Goal: Task Accomplishment & Management: Use online tool/utility

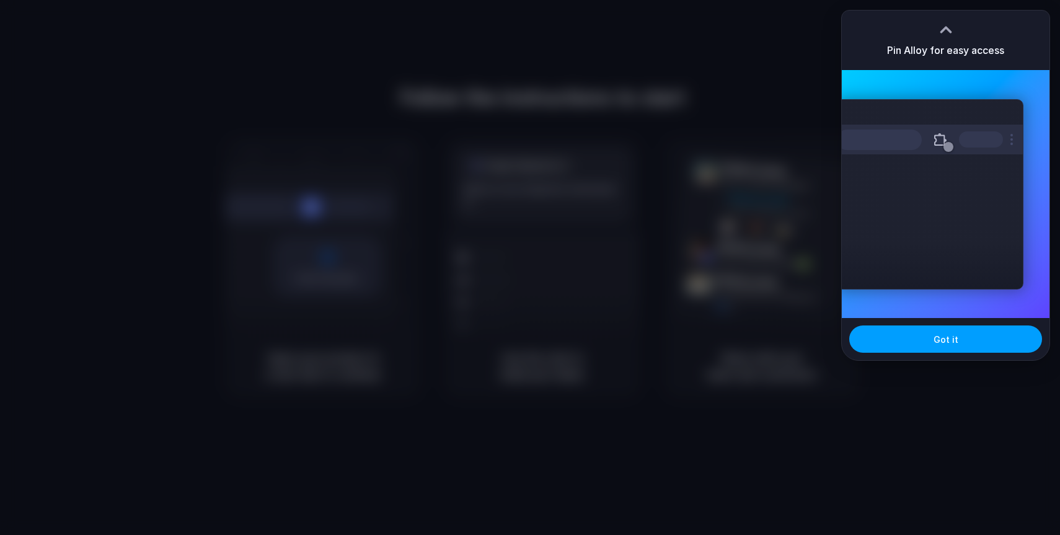
click at [865, 350] on button "Got it" at bounding box center [945, 338] width 193 height 27
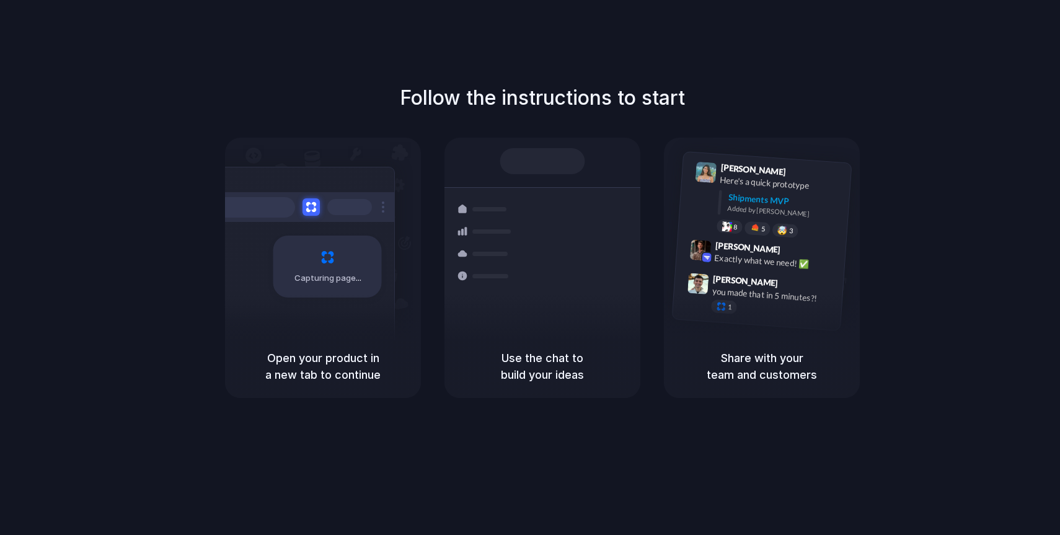
click at [514, 354] on h5 "Use the chat to build your ideas" at bounding box center [542, 366] width 166 height 33
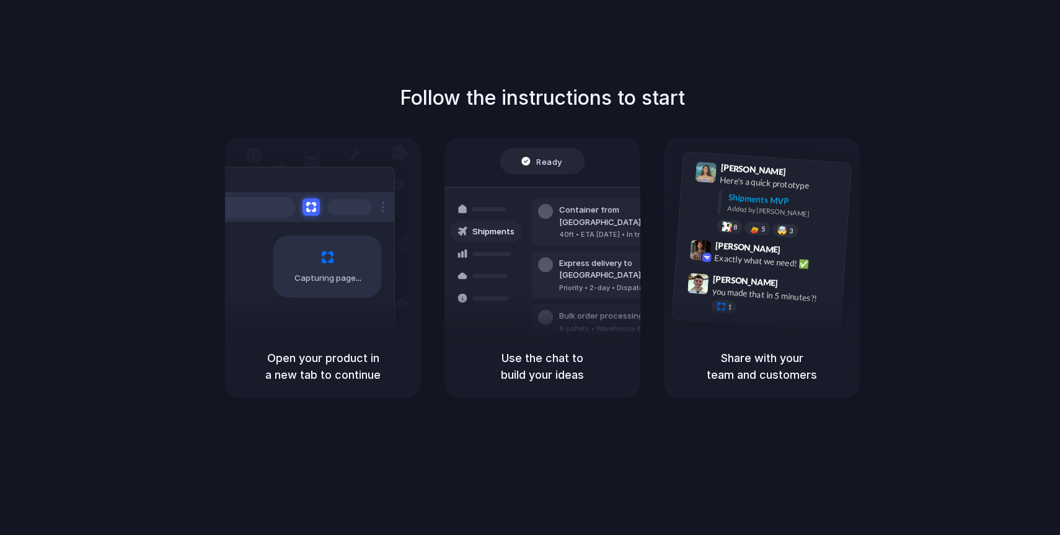
click at [531, 358] on h5 "Use the chat to build your ideas" at bounding box center [542, 366] width 166 height 33
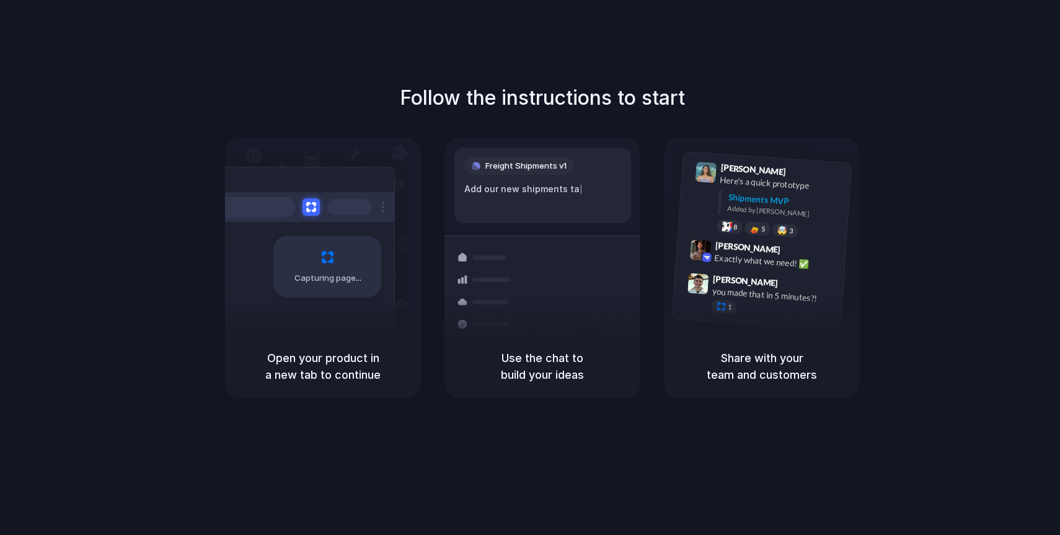
click at [325, 209] on div at bounding box center [301, 207] width 186 height 30
click at [327, 278] on span "Capturing page" at bounding box center [328, 278] width 69 height 12
click at [66, 407] on div "Follow the instructions to start Capturing page Open your product in a new tab …" at bounding box center [542, 280] width 1085 height 560
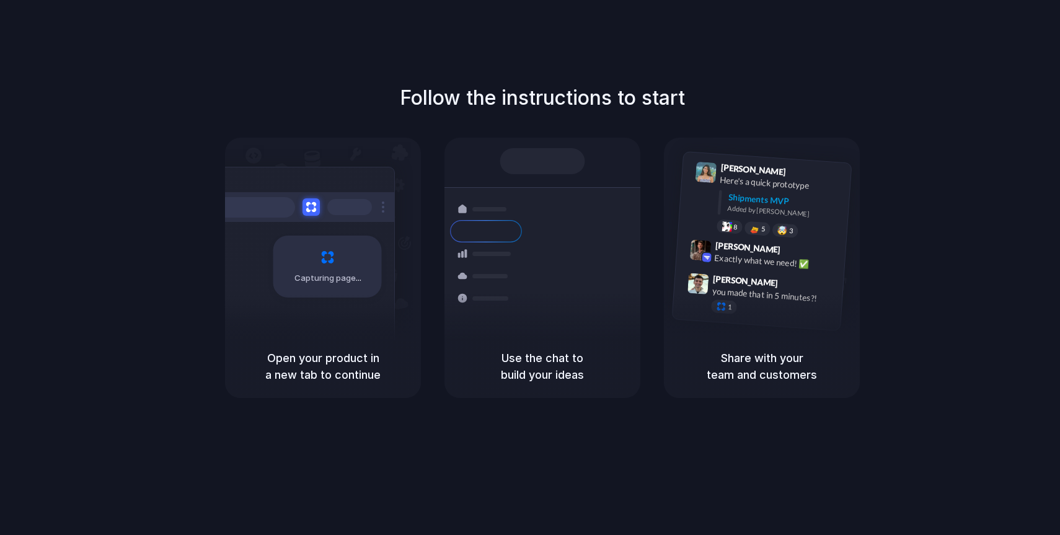
click at [288, 170] on div "Capturing page" at bounding box center [301, 262] width 187 height 190
click at [329, 281] on span "Capturing page" at bounding box center [328, 278] width 69 height 12
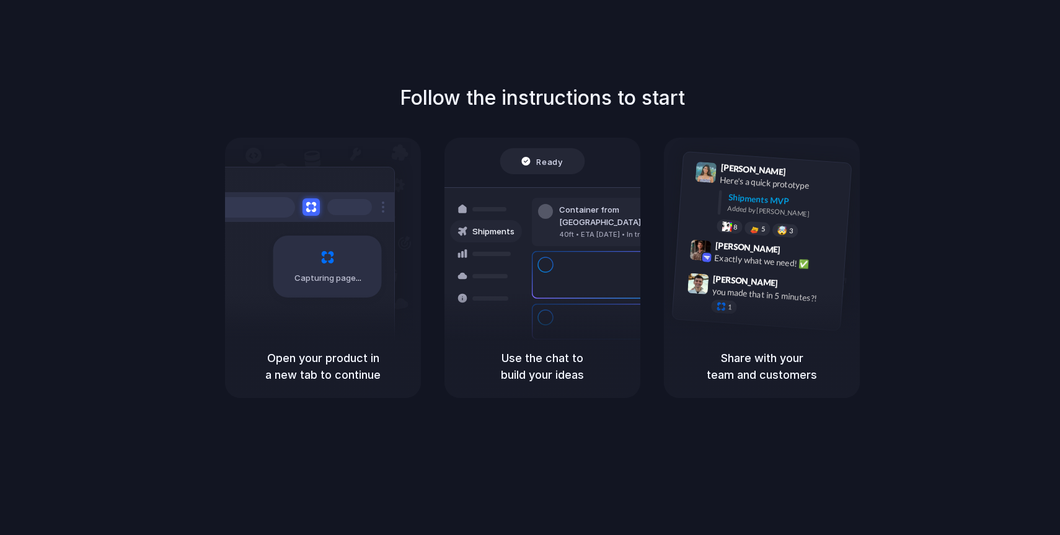
click at [342, 362] on h5 "Open your product in a new tab to continue" at bounding box center [323, 366] width 166 height 33
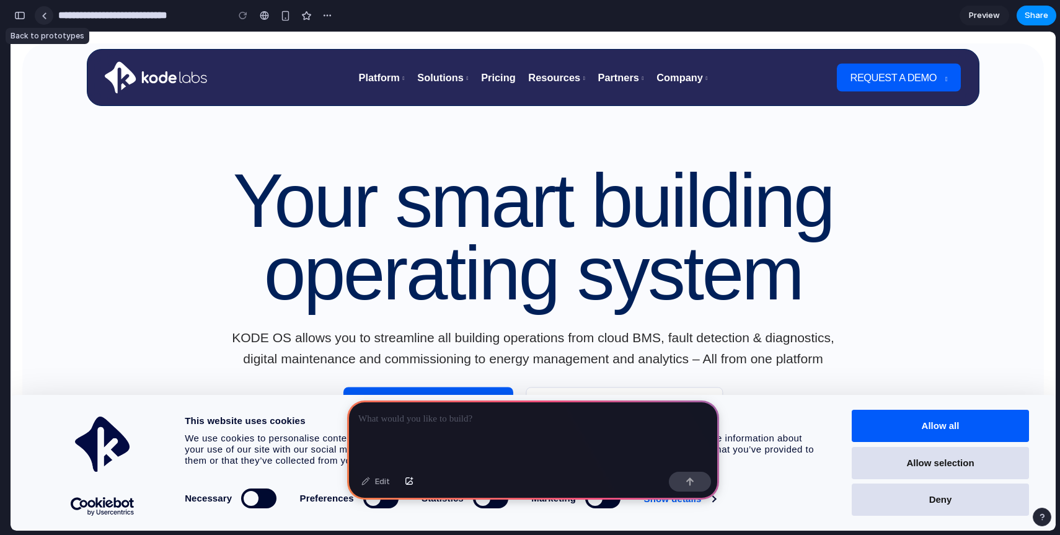
click at [50, 17] on link at bounding box center [44, 15] width 19 height 19
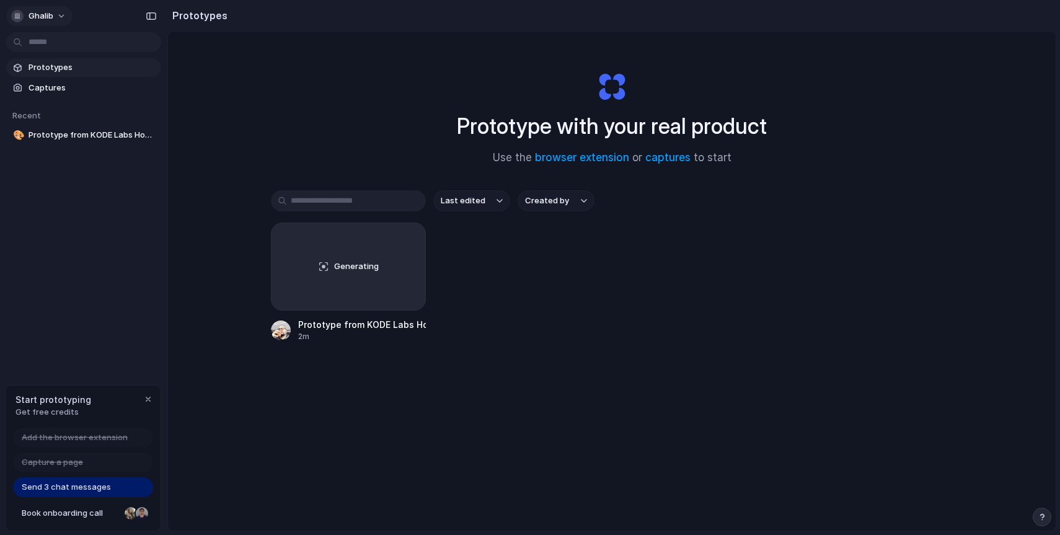
click at [59, 15] on button "ghalib" at bounding box center [39, 16] width 66 height 20
click at [64, 196] on div "Settings Invite members Change theme Sign out" at bounding box center [530, 267] width 1060 height 535
click at [677, 157] on link "captures" at bounding box center [667, 157] width 45 height 12
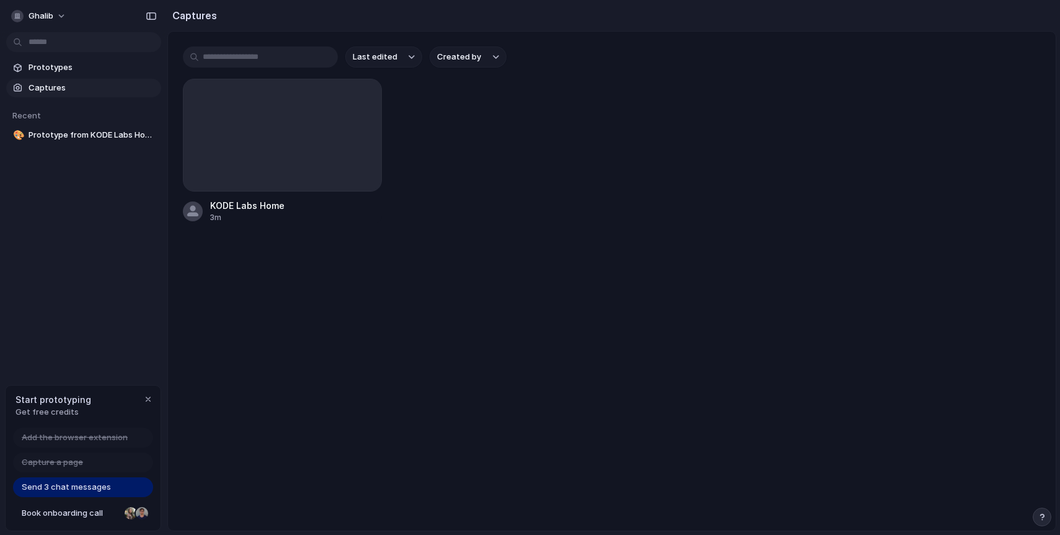
click at [289, 56] on input "text" at bounding box center [260, 56] width 155 height 21
click at [47, 84] on span "Captures" at bounding box center [93, 88] width 128 height 12
click at [58, 86] on span "Captures" at bounding box center [93, 88] width 128 height 12
click at [47, 91] on span "Captures" at bounding box center [93, 88] width 128 height 12
click at [82, 408] on span "Get free credits" at bounding box center [53, 412] width 76 height 12
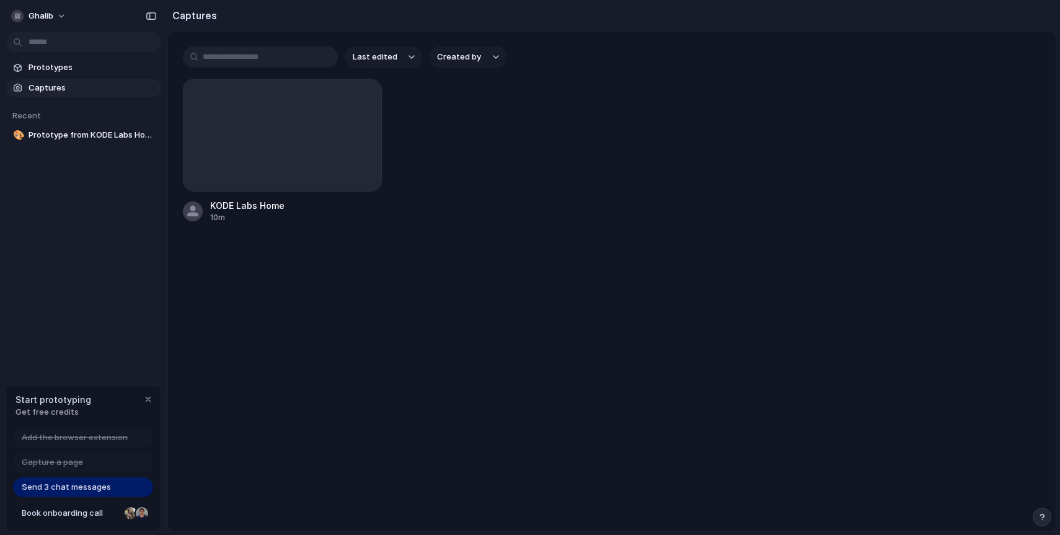
click at [66, 411] on span "Get free credits" at bounding box center [53, 412] width 76 height 12
click at [91, 134] on span "Atria AI Fault Detection Dashboard" at bounding box center [93, 135] width 128 height 12
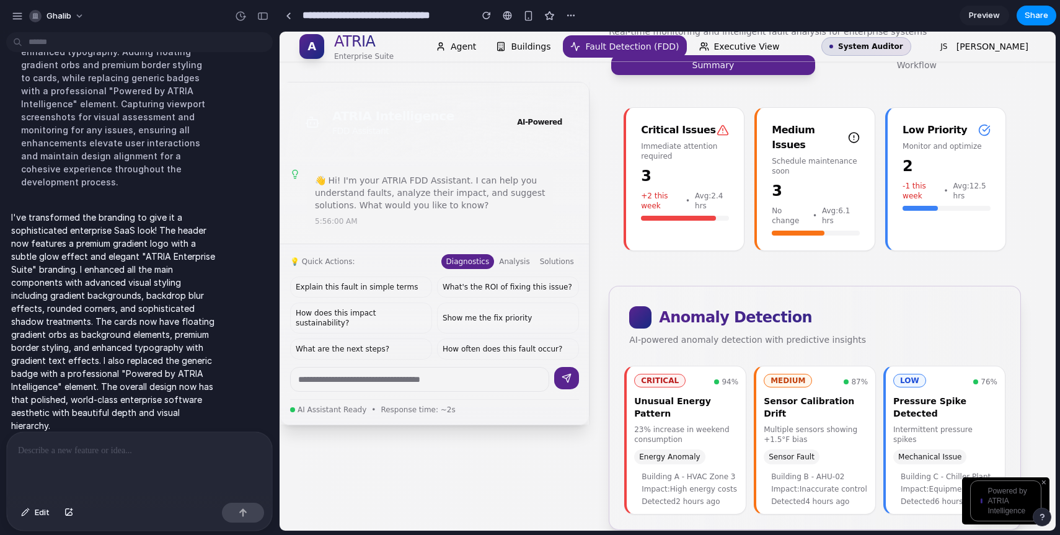
scroll to position [826, 0]
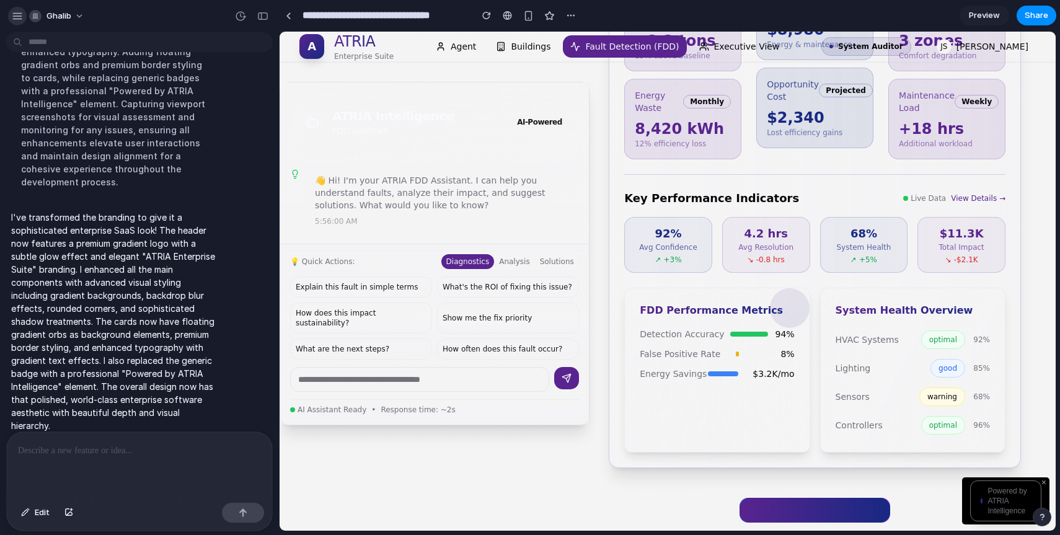
click at [19, 15] on div "button" at bounding box center [17, 16] width 11 height 11
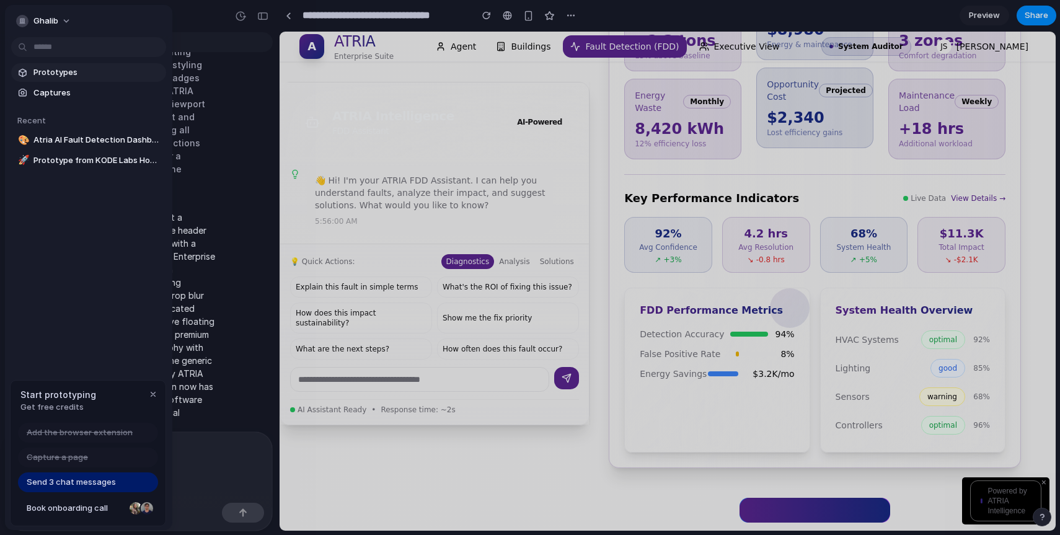
click at [46, 74] on span "Prototypes" at bounding box center [97, 72] width 128 height 12
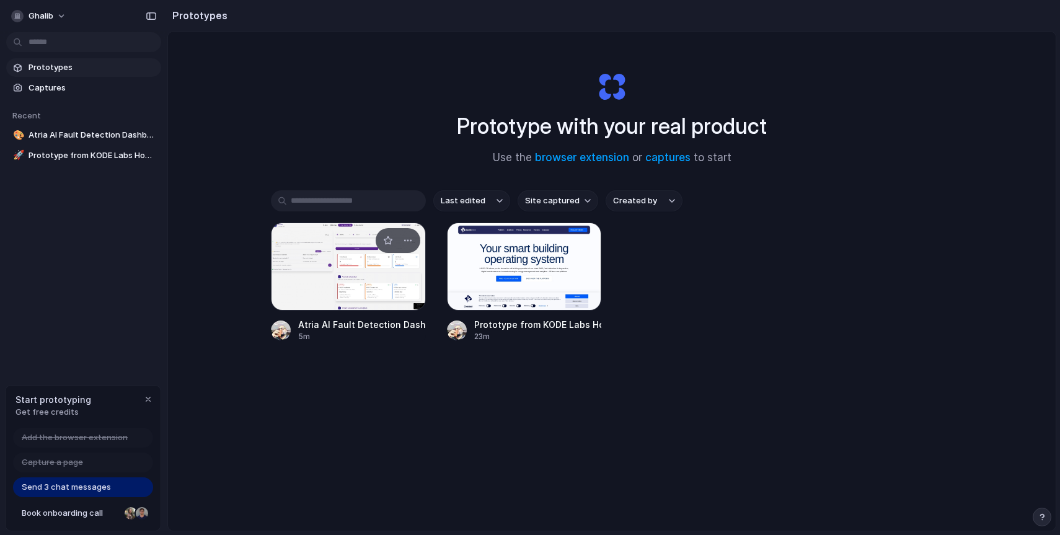
click at [385, 260] on div at bounding box center [348, 266] width 155 height 88
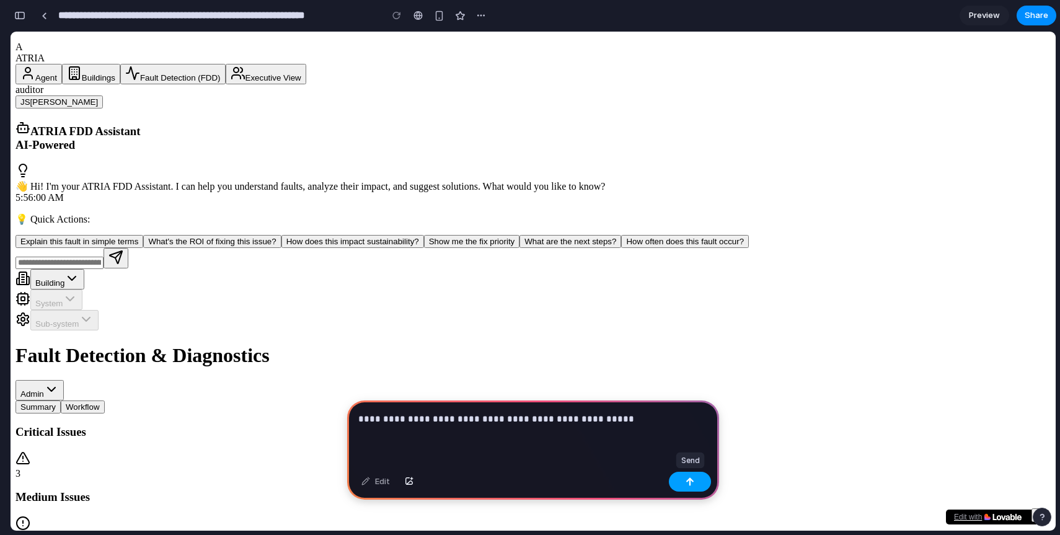
click at [694, 482] on div "button" at bounding box center [689, 481] width 9 height 9
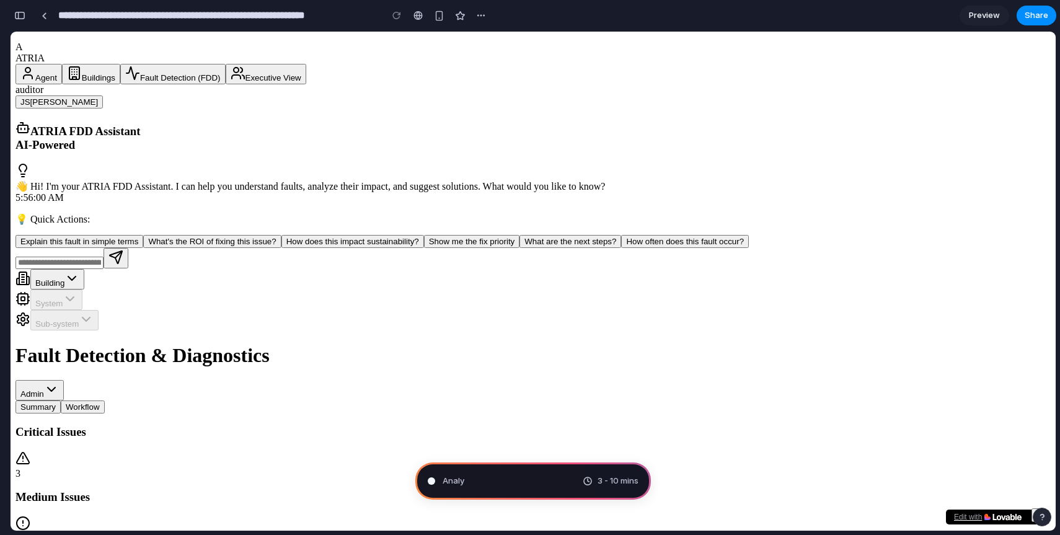
type input "**********"
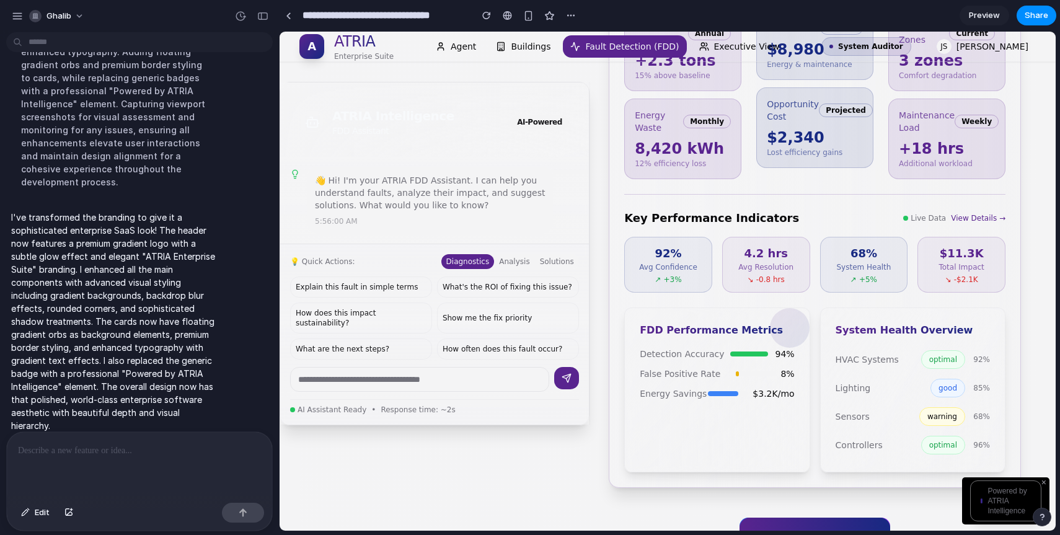
scroll to position [826, 0]
